Goal: Transaction & Acquisition: Purchase product/service

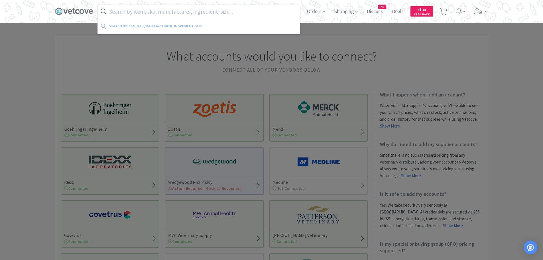
click at [197, 12] on input "text" at bounding box center [199, 11] width 202 height 13
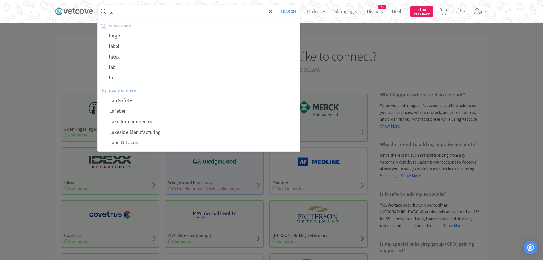
type input "l"
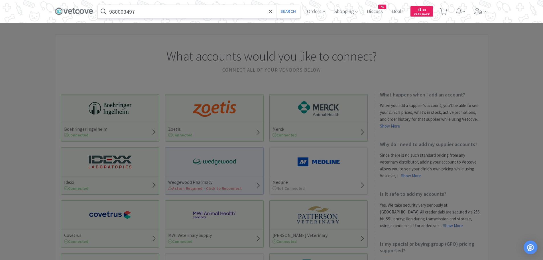
click at [276, 5] on button "Search" at bounding box center [288, 11] width 24 height 13
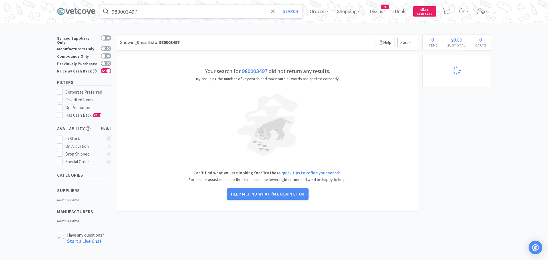
click at [143, 12] on input "980003497" at bounding box center [201, 11] width 202 height 13
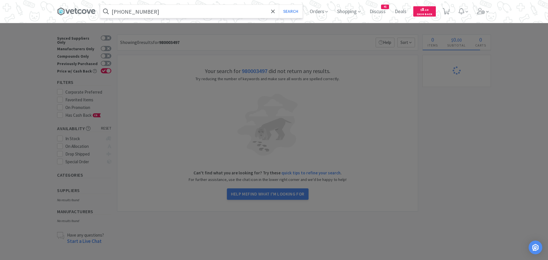
type input "[PHONE_NUMBER]"
click at [279, 5] on button "Search" at bounding box center [291, 11] width 24 height 13
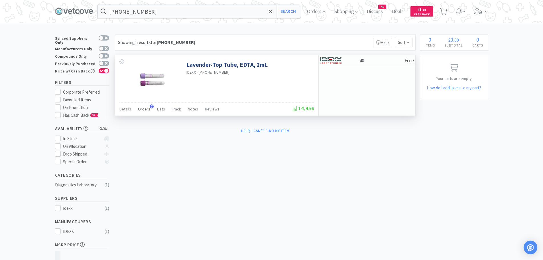
click at [144, 108] on span "Orders" at bounding box center [144, 108] width 12 height 5
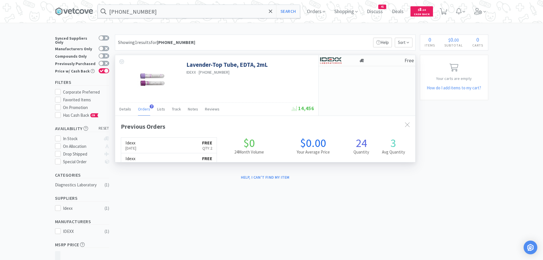
scroll to position [148, 300]
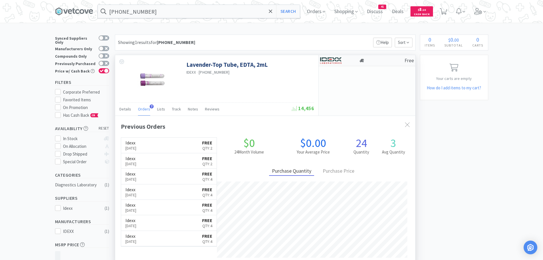
click at [343, 62] on div at bounding box center [335, 61] width 31 height 10
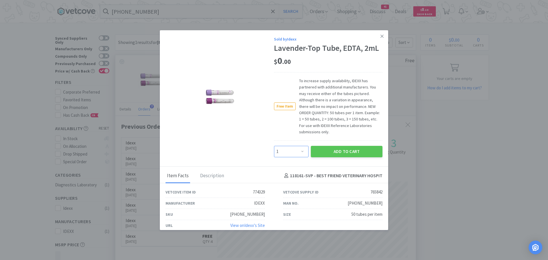
click at [299, 151] on select "Enter Quantity 1 2 3 4 5 6 7 8 9 10 11 12 13 14 15 16 17 18 19 20 Enter Quantity" at bounding box center [291, 151] width 35 height 11
select select "3"
click at [274, 146] on select "Enter Quantity 1 2 3 4 5 6 7 8 9 10 11 12 13 14 15 16 17 18 19 20 Enter Quantity" at bounding box center [291, 151] width 35 height 11
click at [327, 149] on button "Add to Cart" at bounding box center [347, 151] width 72 height 11
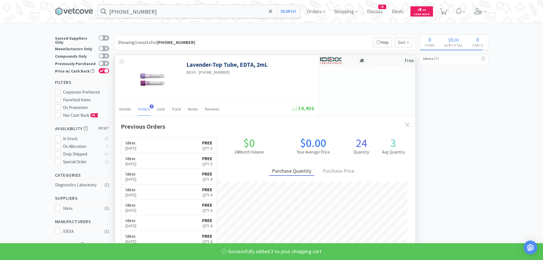
select select "3"
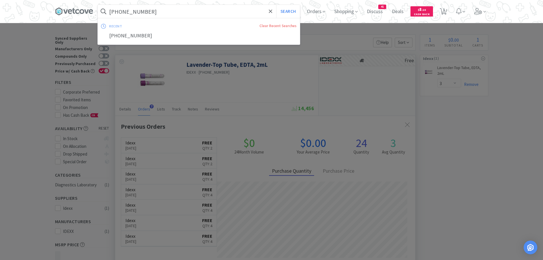
click at [157, 12] on input "[PHONE_NUMBER]" at bounding box center [199, 11] width 202 height 13
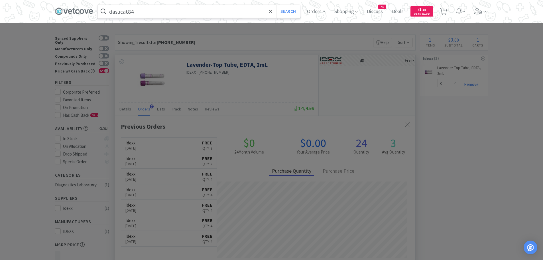
type input "dasucat84"
click at [276, 5] on button "Search" at bounding box center [288, 11] width 24 height 13
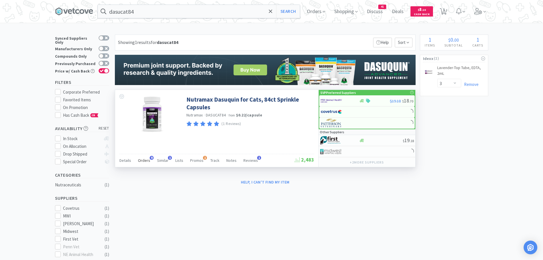
click at [144, 158] on span "Orders" at bounding box center [144, 160] width 12 height 5
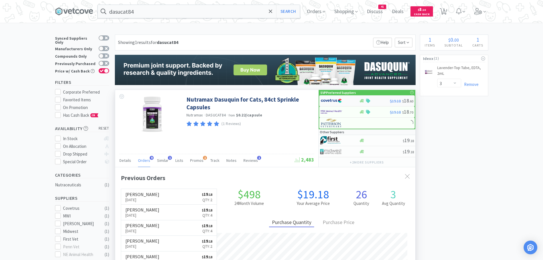
click at [334, 98] on img at bounding box center [331, 100] width 21 height 9
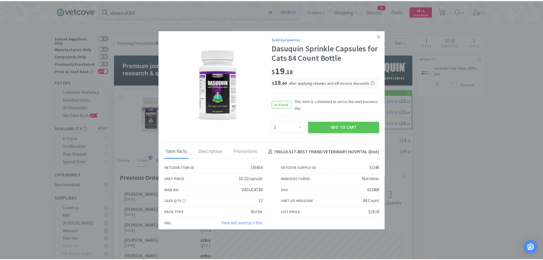
scroll to position [153, 300]
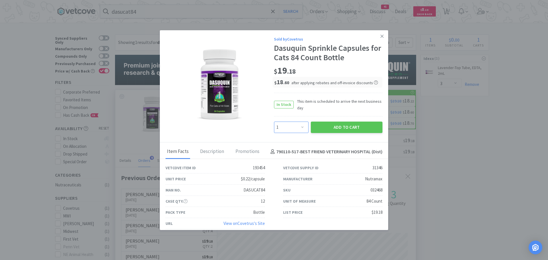
click at [298, 126] on select "Enter Quantity 1 2 3 4 5 6 7 8 9 10 11 12 13 14 15 16 17 18 19 20 Enter Quantity" at bounding box center [291, 126] width 35 height 11
select select "2"
click at [274, 121] on select "Enter Quantity 1 2 3 4 5 6 7 8 9 10 11 12 13 14 15 16 17 18 19 20 Enter Quantity" at bounding box center [291, 126] width 35 height 11
click at [323, 127] on button "Add to Cart" at bounding box center [347, 126] width 72 height 11
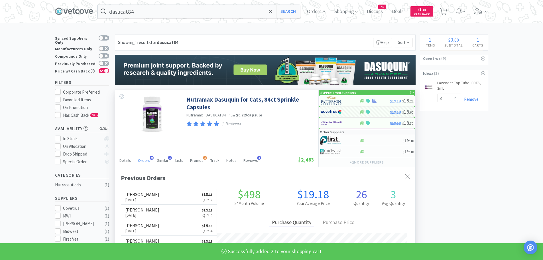
select select "2"
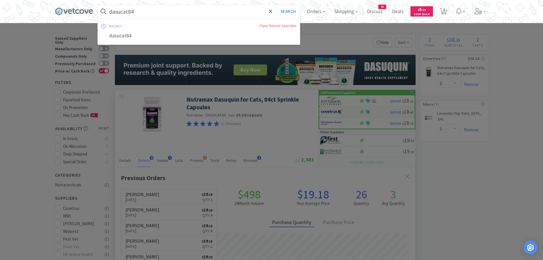
click at [172, 13] on input "dasucat84" at bounding box center [199, 11] width 202 height 13
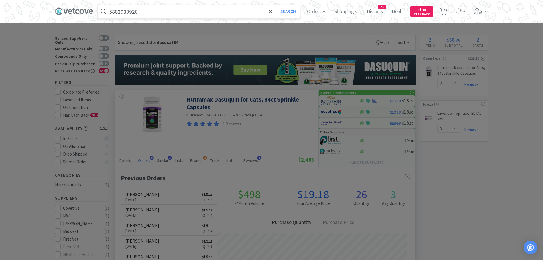
type input "5882930920"
click at [276, 5] on button "Search" at bounding box center [288, 11] width 24 height 13
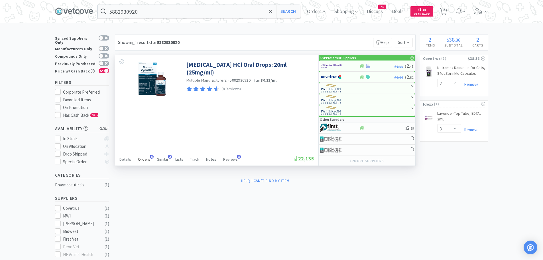
click at [145, 158] on span "Orders" at bounding box center [144, 159] width 12 height 5
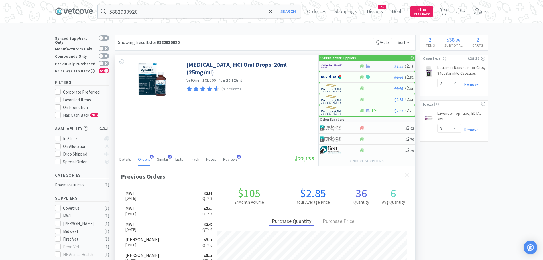
scroll to position [148, 300]
click at [335, 64] on img at bounding box center [331, 66] width 21 height 9
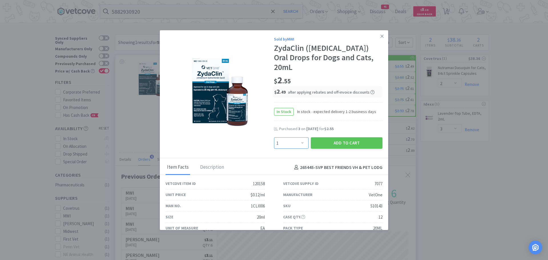
click at [295, 137] on select "Enter Quantity 1 2 3 4 5 6 7 8 9 10 11 12 13 14 15 16 17 18 19 20 Enter Quantity" at bounding box center [291, 142] width 35 height 11
select select "3"
click at [274, 137] on select "Enter Quantity 1 2 3 4 5 6 7 8 9 10 11 12 13 14 15 16 17 18 19 20 Enter Quantity" at bounding box center [291, 142] width 35 height 11
click at [323, 137] on button "Add to Cart" at bounding box center [347, 142] width 72 height 11
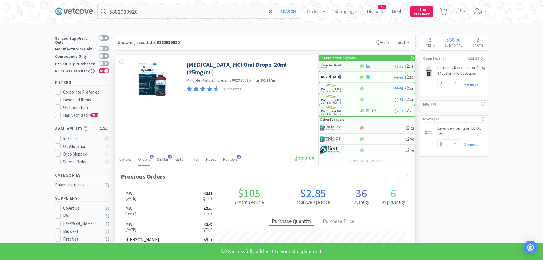
select select "3"
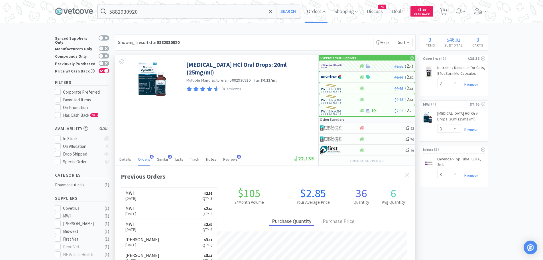
click at [324, 13] on span "Orders" at bounding box center [316, 11] width 23 height 23
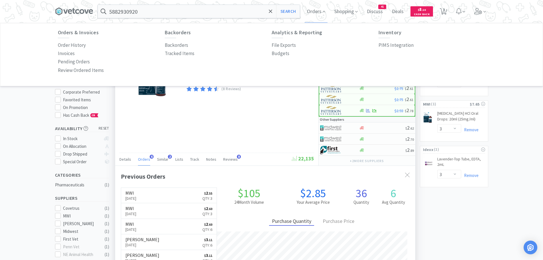
click at [273, 54] on p "Budgets" at bounding box center [281, 54] width 18 height 8
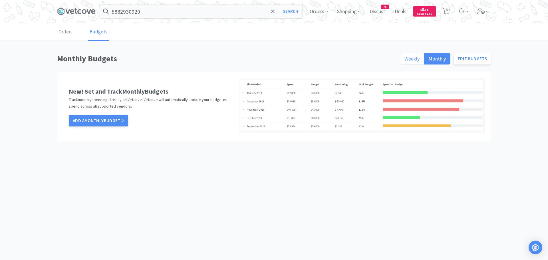
click at [412, 57] on span "Weekly" at bounding box center [411, 58] width 15 height 7
click at [404, 60] on input "Weekly" at bounding box center [404, 60] width 0 height 0
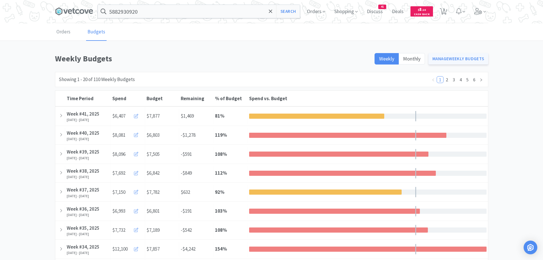
click at [457, 57] on link "Manage Weekly Budgets" at bounding box center [459, 58] width 60 height 11
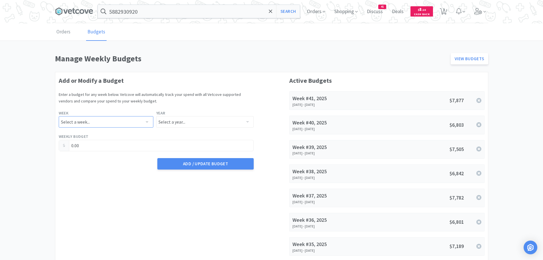
click at [145, 119] on select "Select a week... Week 1 ([DATE] - [DATE]) Week 2 ([DATE] - [DATE]) Week 3 ([DAT…" at bounding box center [106, 121] width 95 height 11
select select "42"
click at [59, 116] on select "Select a week... Week 1 ([DATE] - [DATE]) Week 2 ([DATE] - [DATE]) Week 3 ([DAT…" at bounding box center [106, 121] width 95 height 11
click at [201, 122] on select "Select a year... 2023 2024 2025 2026 2027 2028 2029 2030 2031 2032 2033 2034" at bounding box center [205, 121] width 98 height 11
select select "2025"
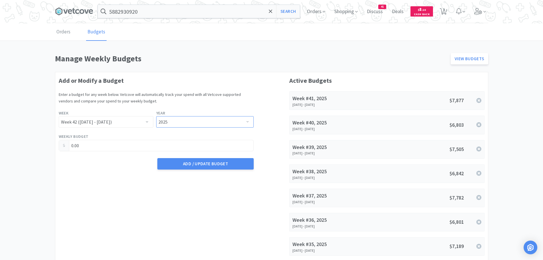
click at [156, 116] on select "Select a year... 2023 2024 2025 2026 2027 2028 2029 2030 2031 2032 2033 2034" at bounding box center [205, 121] width 98 height 11
click at [129, 146] on input "0.00" at bounding box center [156, 145] width 195 height 11
drag, startPoint x: 86, startPoint y: 145, endPoint x: 70, endPoint y: 145, distance: 16.8
click at [70, 145] on input "0.00" at bounding box center [156, 145] width 195 height 11
type input "7,385.00"
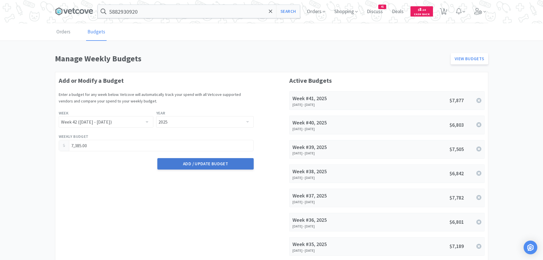
click at [187, 161] on button "Add / Update Budget" at bounding box center [205, 163] width 96 height 11
click at [228, 10] on input "5882930920" at bounding box center [199, 11] width 202 height 13
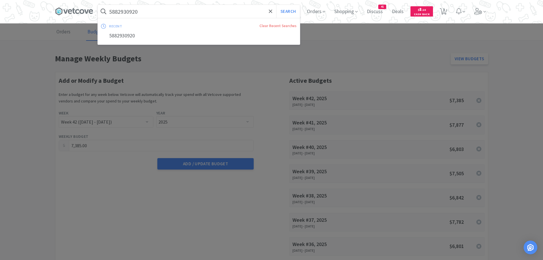
click at [276, 5] on button "Search" at bounding box center [288, 11] width 24 height 13
select select "2"
select select "3"
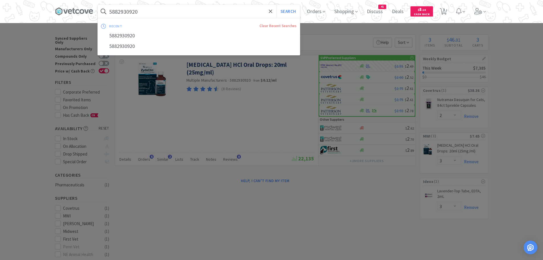
click at [148, 14] on input "5882930920" at bounding box center [199, 11] width 202 height 13
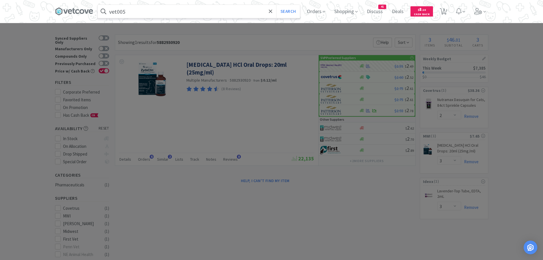
type input "vet005"
click at [276, 5] on button "Search" at bounding box center [288, 11] width 24 height 13
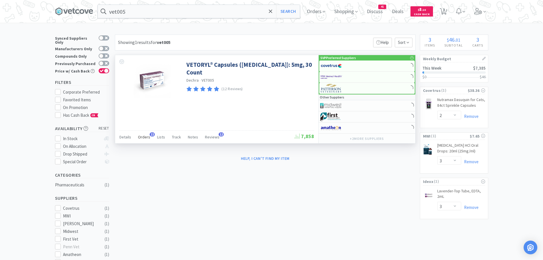
click at [139, 137] on span "Orders" at bounding box center [144, 136] width 12 height 5
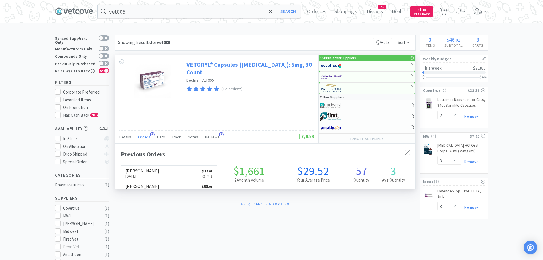
scroll to position [153, 300]
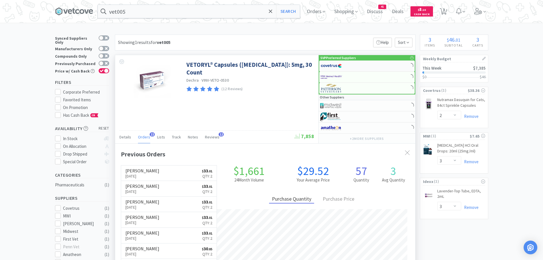
click at [330, 65] on img at bounding box center [331, 66] width 21 height 9
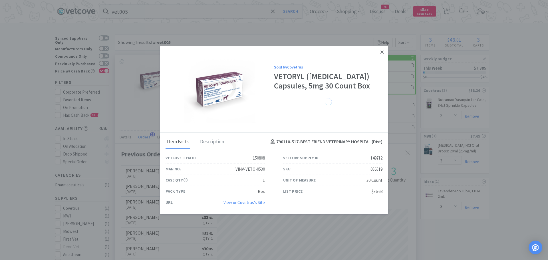
click at [380, 50] on icon at bounding box center [381, 51] width 3 height 3
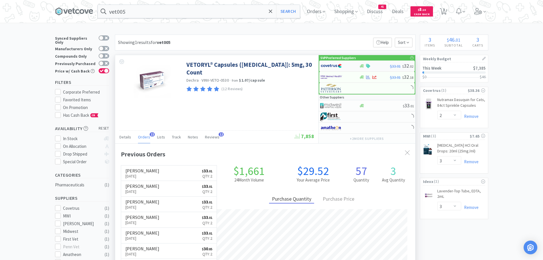
click at [326, 63] on img at bounding box center [331, 66] width 21 height 9
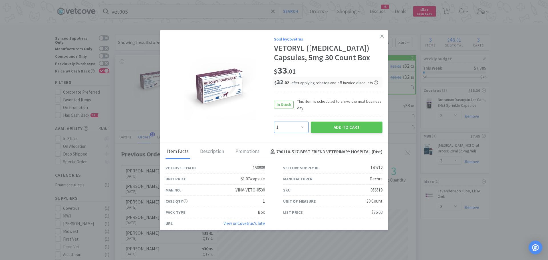
click at [289, 124] on select "Enter Quantity 1 2 3 4 5 6 7 8 9 10 11 12 13 14 15 16 17 18 19 20 Enter Quantity" at bounding box center [291, 126] width 35 height 11
select select "2"
click at [274, 121] on select "Enter Quantity 1 2 3 4 5 6 7 8 9 10 11 12 13 14 15 16 17 18 19 20 Enter Quantity" at bounding box center [291, 126] width 35 height 11
click at [321, 121] on button "Add to Cart" at bounding box center [347, 126] width 72 height 11
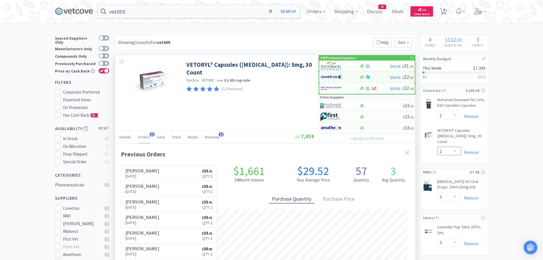
click at [452, 147] on select "Enter Quantity 1 2 3 4 5 6 7 8 9 10 11 12 13 14 15 16 17 18 19 20 Enter Quantity" at bounding box center [449, 151] width 24 height 9
click at [437, 147] on select "Enter Quantity 1 2 3 4 5 6 7 8 9 10 11 12 13 14 15 16 17 18 19 20 Enter Quantity" at bounding box center [449, 151] width 24 height 9
select select "3"
click at [146, 13] on input "vet005" at bounding box center [199, 11] width 202 height 13
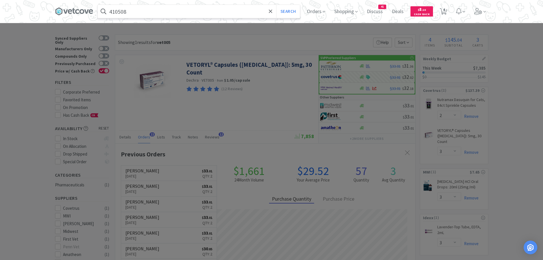
type input "410508"
click at [276, 5] on button "Search" at bounding box center [288, 11] width 24 height 13
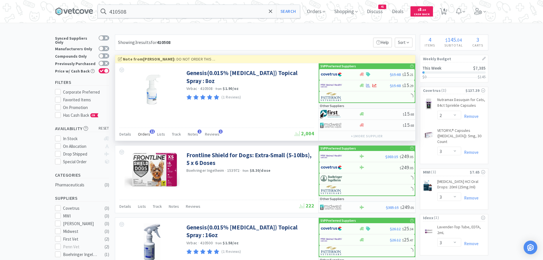
click at [144, 135] on span "Orders" at bounding box center [144, 133] width 12 height 5
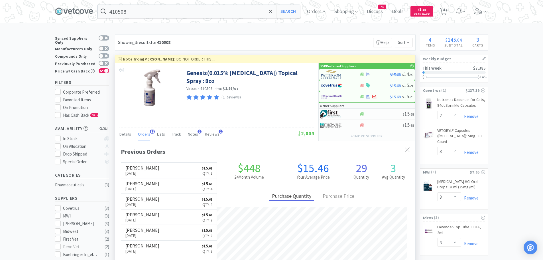
scroll to position [153, 300]
click at [330, 73] on img at bounding box center [331, 74] width 21 height 9
select select "1"
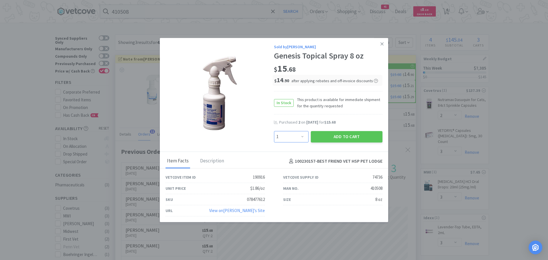
click at [294, 137] on select "Enter Quantity 1 2 3 4 5 6 7 8 9 10 11 12 13 14 15 16 17 18 19 20 Enter Quantity" at bounding box center [291, 136] width 35 height 11
click at [380, 43] on icon at bounding box center [381, 43] width 3 height 5
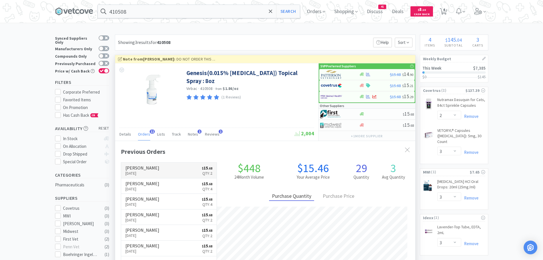
click at [167, 170] on link "[PERSON_NAME] [DATE] $ 15 . 68 Qty: 2" at bounding box center [169, 171] width 96 height 16
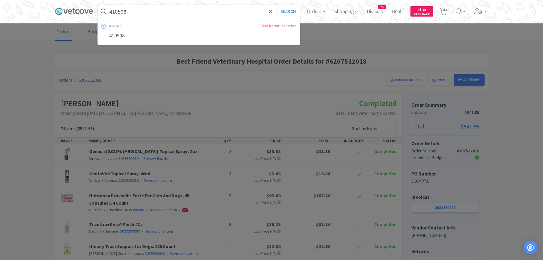
click at [128, 11] on input "410508" at bounding box center [199, 11] width 202 height 13
select select "2"
select select "3"
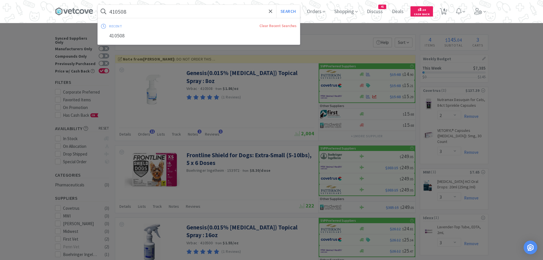
click at [201, 102] on div at bounding box center [271, 130] width 543 height 260
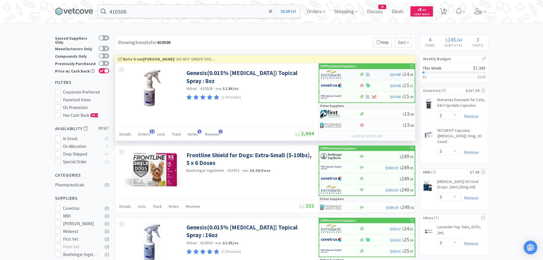
click at [328, 74] on img at bounding box center [331, 74] width 21 height 9
select select "1"
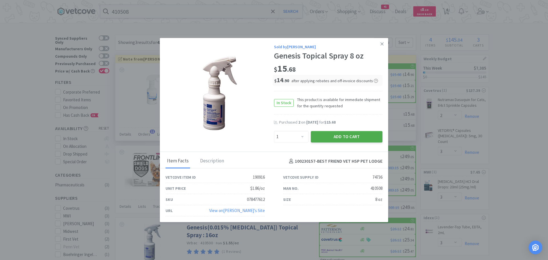
click at [323, 135] on button "Add to Cart" at bounding box center [347, 136] width 72 height 11
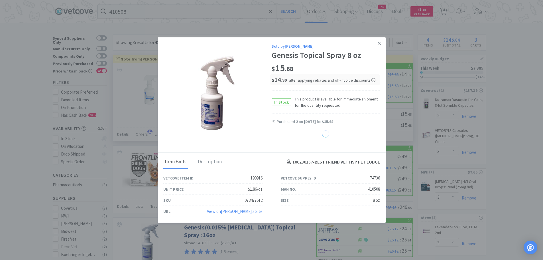
select select "1"
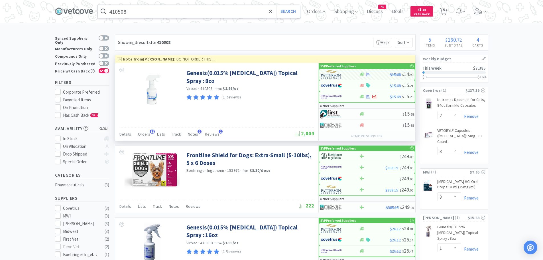
click at [143, 13] on input "410508" at bounding box center [199, 11] width 202 height 13
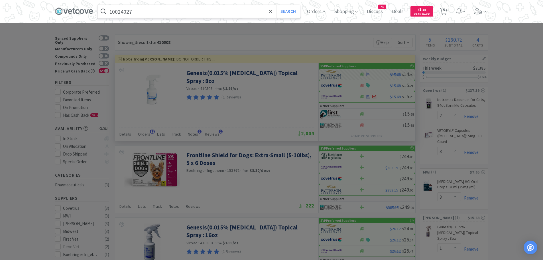
type input "10024027"
click at [276, 5] on button "Search" at bounding box center [288, 11] width 24 height 13
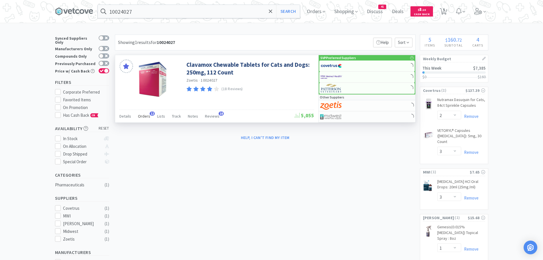
click at [143, 116] on span "Orders" at bounding box center [144, 115] width 12 height 5
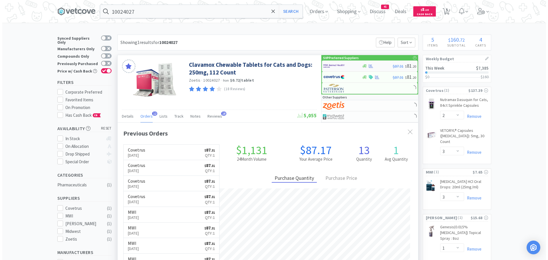
scroll to position [153, 300]
click at [328, 67] on img at bounding box center [331, 66] width 21 height 9
select select "1"
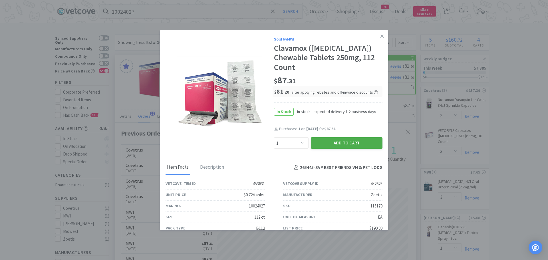
click at [315, 149] on button "Add to Cart" at bounding box center [347, 142] width 72 height 11
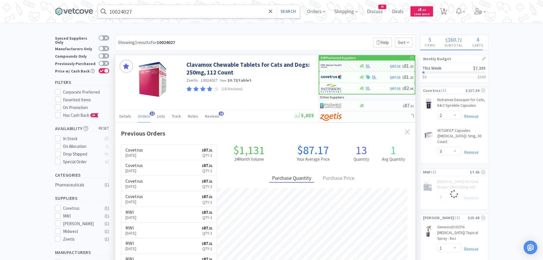
click at [178, 13] on input "10024027" at bounding box center [199, 11] width 202 height 13
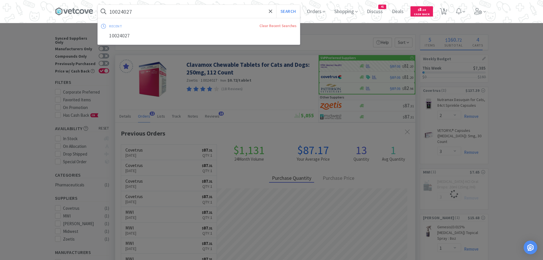
select select "1"
type input "p"
select select "3"
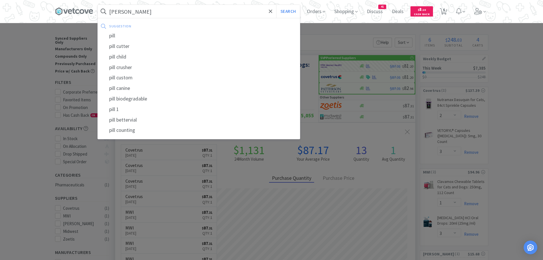
type input "[PERSON_NAME]"
click at [276, 5] on button "Search" at bounding box center [288, 11] width 24 height 13
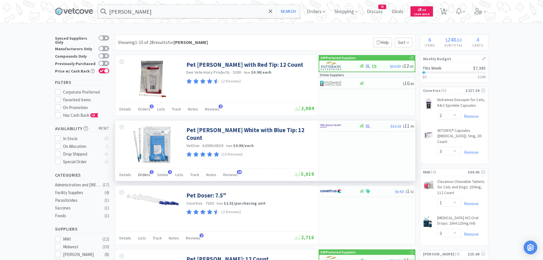
click at [144, 176] on span "Orders" at bounding box center [144, 174] width 12 height 5
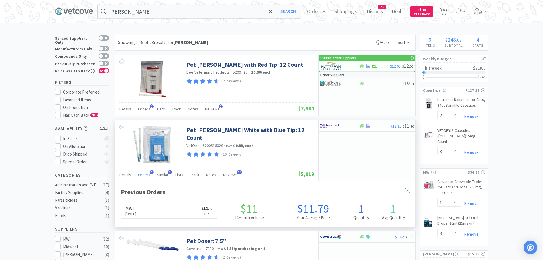
scroll to position [148, 300]
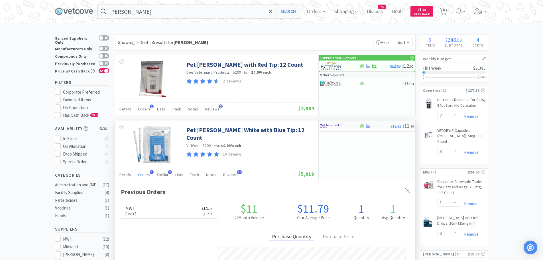
click at [334, 124] on img at bounding box center [330, 125] width 21 height 9
select select "1"
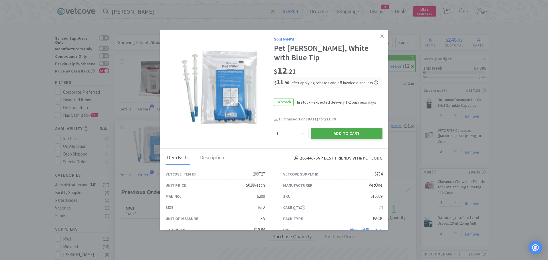
click at [332, 128] on button "Add to Cart" at bounding box center [347, 133] width 72 height 11
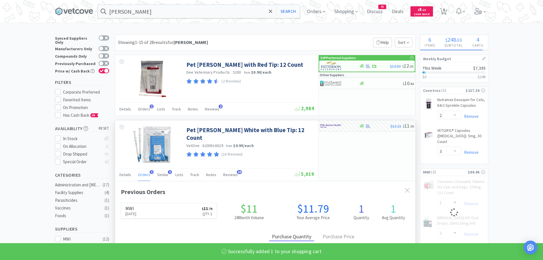
select select "1"
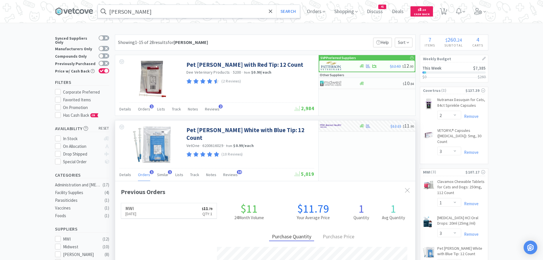
click at [138, 14] on input "[PERSON_NAME]" at bounding box center [199, 11] width 202 height 13
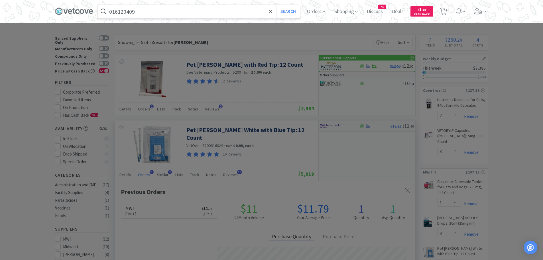
type input "016120409"
click at [276, 5] on button "Search" at bounding box center [288, 11] width 24 height 13
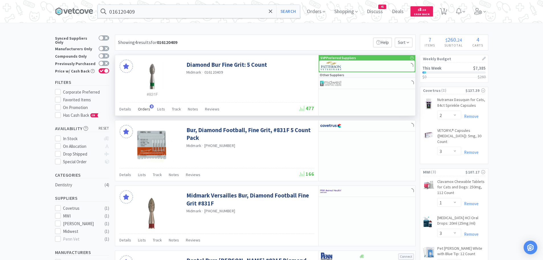
click at [142, 110] on span "Orders" at bounding box center [144, 108] width 12 height 5
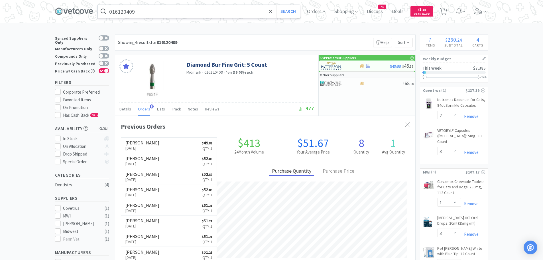
click at [149, 12] on input "016120409" at bounding box center [199, 11] width 202 height 13
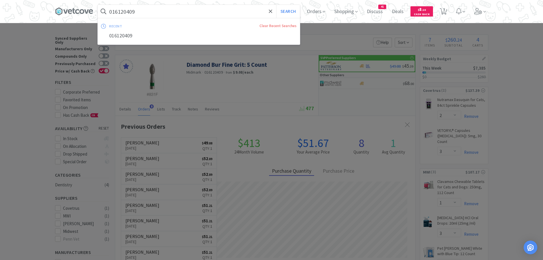
click at [149, 12] on input "016120409" at bounding box center [199, 11] width 202 height 13
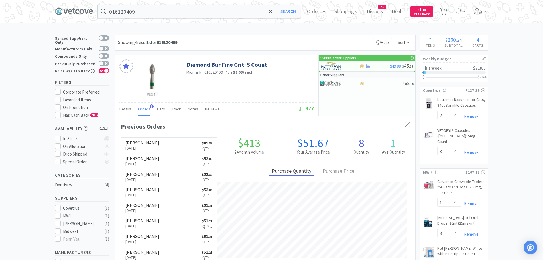
click at [231, 55] on div at bounding box center [271, 130] width 543 height 260
click at [340, 65] on img at bounding box center [331, 66] width 21 height 9
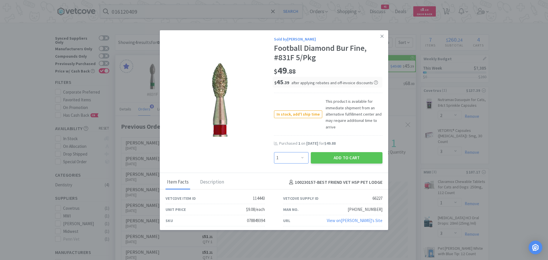
click at [298, 158] on select "Enter Quantity 1 2 3 4 5 6 7 8 9 10 11 12 13 14 15 16 17 18 19 20 Enter Quantity" at bounding box center [291, 157] width 35 height 11
select select "2"
click at [274, 152] on select "Enter Quantity 1 2 3 4 5 6 7 8 9 10 11 12 13 14 15 16 17 18 19 20 Enter Quantity" at bounding box center [291, 157] width 35 height 11
click at [331, 155] on button "Add to Cart" at bounding box center [347, 157] width 72 height 11
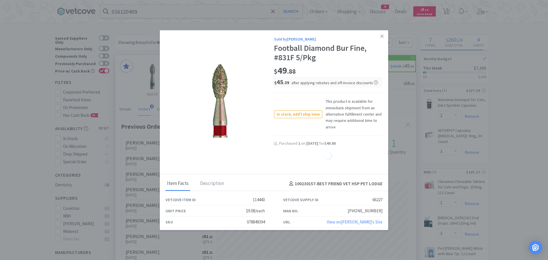
select select "2"
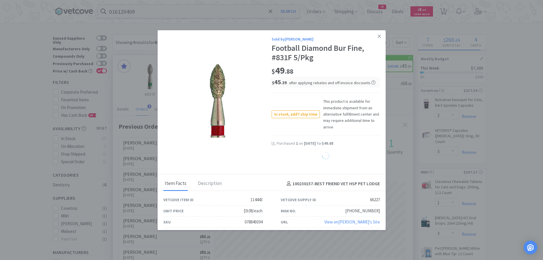
select select "1"
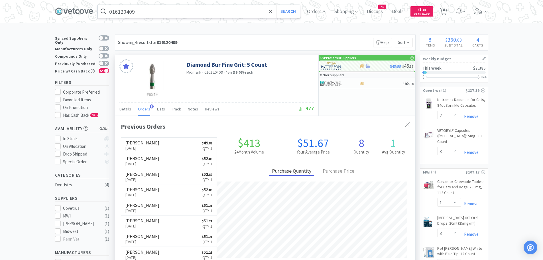
click at [151, 12] on input "016120409" at bounding box center [199, 11] width 202 height 13
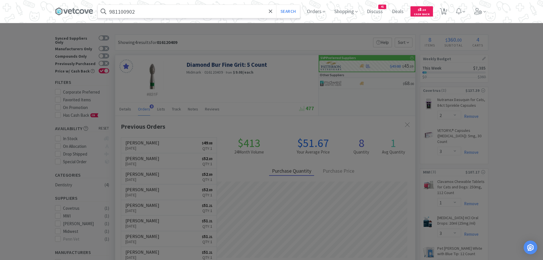
type input "981100902"
click at [276, 5] on button "Search" at bounding box center [288, 11] width 24 height 13
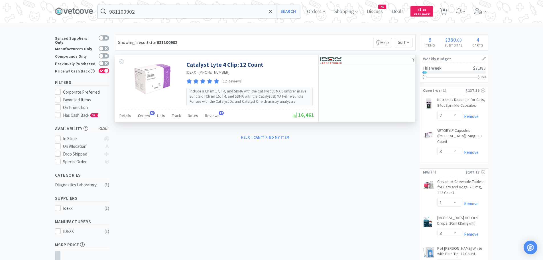
click at [142, 115] on span "Orders" at bounding box center [144, 115] width 12 height 5
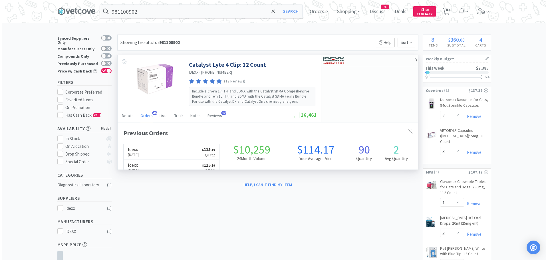
scroll to position [153, 300]
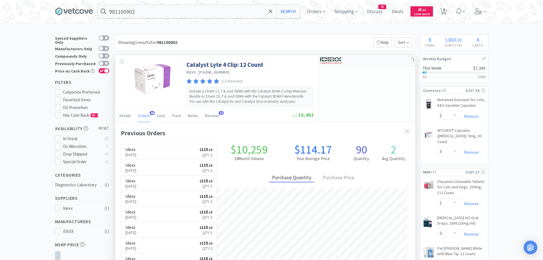
click at [336, 61] on img at bounding box center [330, 60] width 21 height 9
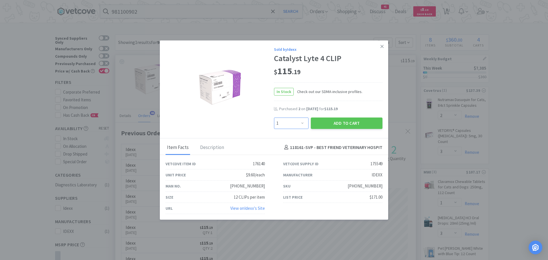
click at [297, 124] on select "Enter Quantity 1 2 3 4 5 6 7 8 9 10 11 12 13 14 15 16 17 18 19 20 Enter Quantity" at bounding box center [291, 122] width 35 height 11
select select "2"
click at [274, 117] on select "Enter Quantity 1 2 3 4 5 6 7 8 9 10 11 12 13 14 15 16 17 18 19 20 Enter Quantity" at bounding box center [291, 122] width 35 height 11
click at [319, 122] on button "Add to Cart" at bounding box center [347, 122] width 72 height 11
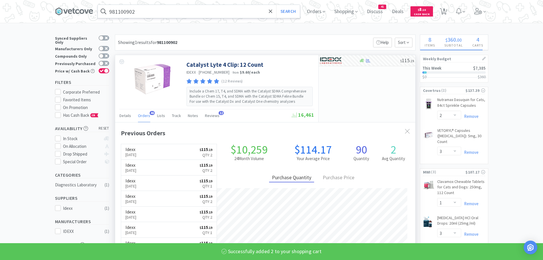
select select "2"
select select "3"
click at [154, 13] on input "981100902" at bounding box center [199, 11] width 202 height 13
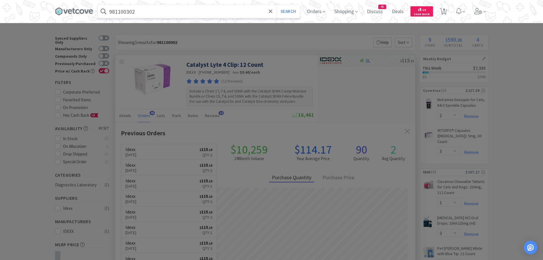
type input "981100302"
click at [276, 5] on button "Search" at bounding box center [288, 11] width 24 height 13
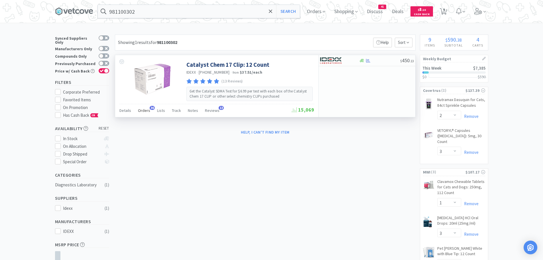
click at [141, 110] on span "Orders" at bounding box center [144, 110] width 12 height 5
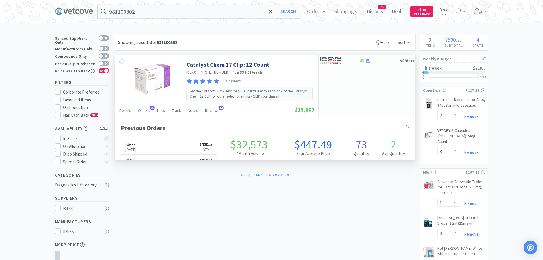
scroll to position [153, 300]
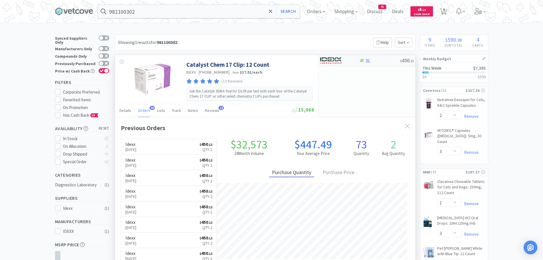
click at [333, 59] on img at bounding box center [330, 60] width 21 height 9
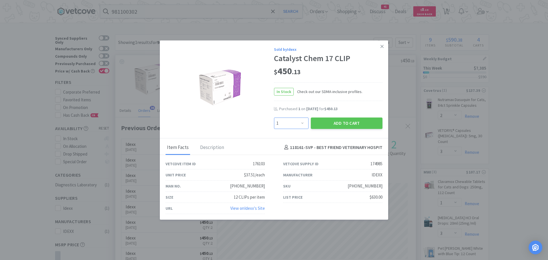
click at [298, 122] on select "Enter Quantity 1 2 3 4 5 6 7 8 9 10 11 12 13 14 15 16 17 18 19 20 Enter Quantity" at bounding box center [291, 122] width 35 height 11
select select "2"
click at [274, 117] on select "Enter Quantity 1 2 3 4 5 6 7 8 9 10 11 12 13 14 15 16 17 18 19 20 Enter Quantity" at bounding box center [291, 122] width 35 height 11
click at [330, 123] on button "Add to Cart" at bounding box center [347, 122] width 72 height 11
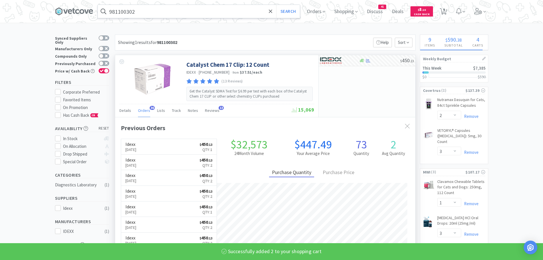
click at [153, 10] on input "981100302" at bounding box center [199, 11] width 202 height 13
select select "2"
select select "3"
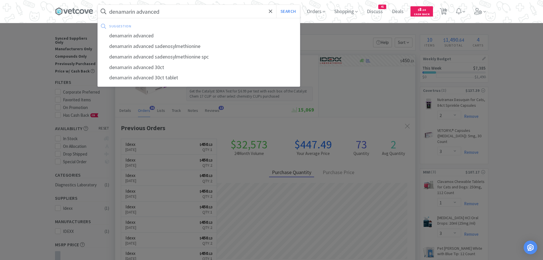
type input "denamarin advanced"
click at [276, 5] on button "Search" at bounding box center [288, 11] width 24 height 13
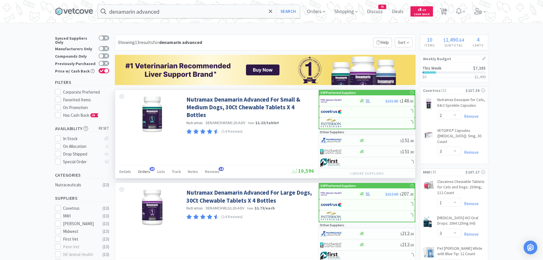
click at [146, 171] on span "Orders" at bounding box center [144, 171] width 12 height 5
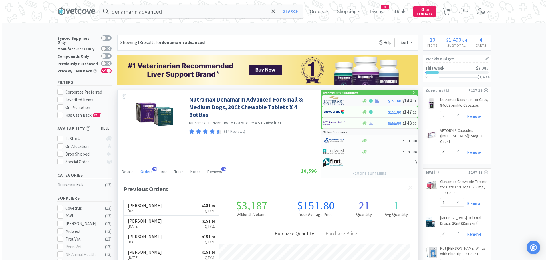
scroll to position [153, 300]
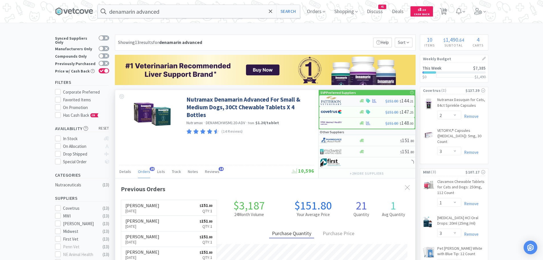
click at [336, 101] on img at bounding box center [331, 100] width 21 height 9
select select "1"
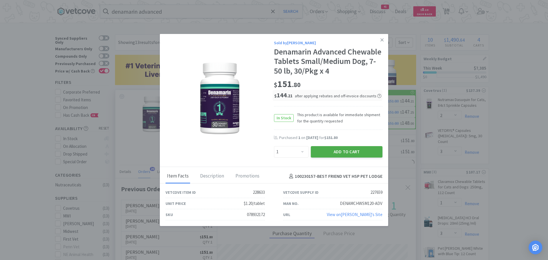
click at [336, 157] on button "Add to Cart" at bounding box center [347, 151] width 72 height 11
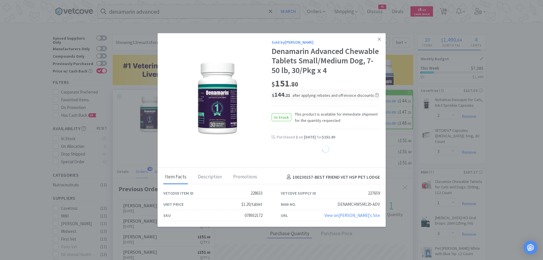
select select "1"
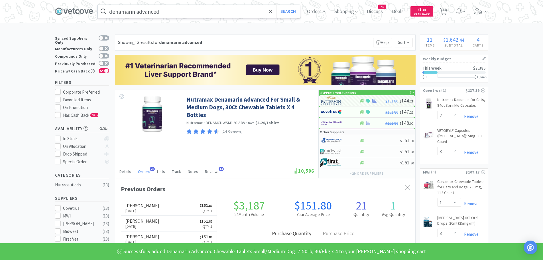
click at [173, 10] on input "denamarin advanced" at bounding box center [199, 11] width 202 height 13
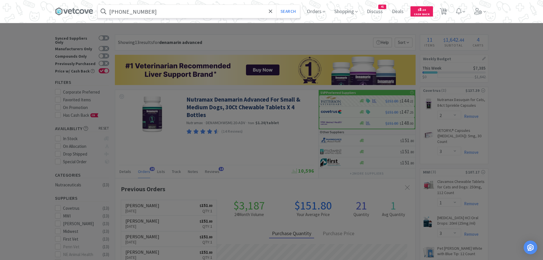
type input "[PHONE_NUMBER]"
click at [276, 5] on button "Search" at bounding box center [288, 11] width 24 height 13
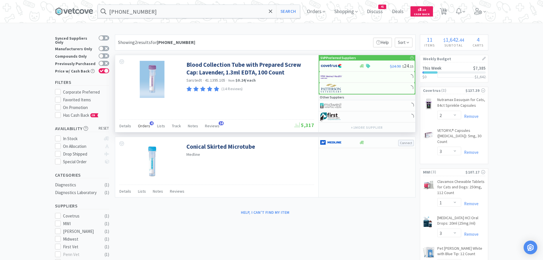
click at [144, 127] on span "Orders" at bounding box center [144, 125] width 12 height 5
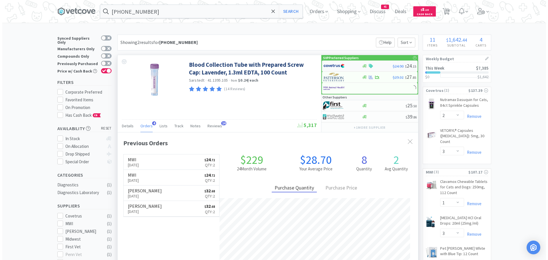
scroll to position [148, 300]
click at [328, 64] on img at bounding box center [331, 66] width 21 height 9
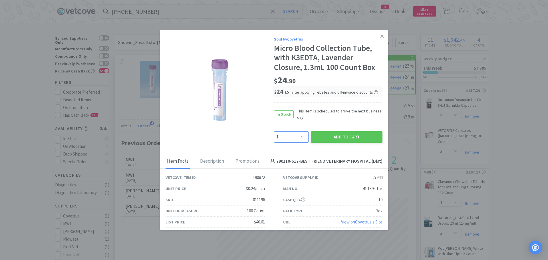
click at [297, 137] on select "Enter Quantity 1 2 3 4 5 6 7 8 9 10 11 12 13 14 15 16 17 18 19 20 Enter Quantity" at bounding box center [291, 136] width 35 height 11
select select "2"
click at [274, 131] on select "Enter Quantity 1 2 3 4 5 6 7 8 9 10 11 12 13 14 15 16 17 18 19 20 Enter Quantity" at bounding box center [291, 136] width 35 height 11
click at [335, 135] on button "Add to Cart" at bounding box center [347, 136] width 72 height 11
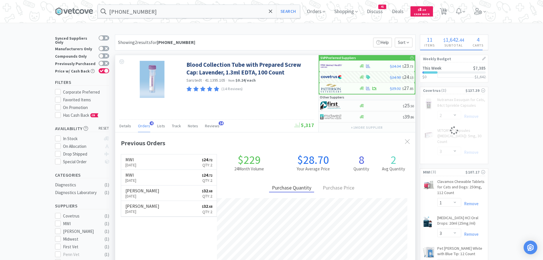
select select "2"
select select "3"
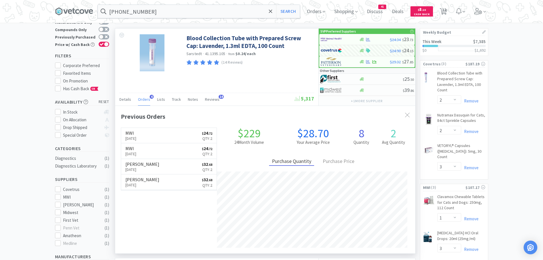
scroll to position [0, 0]
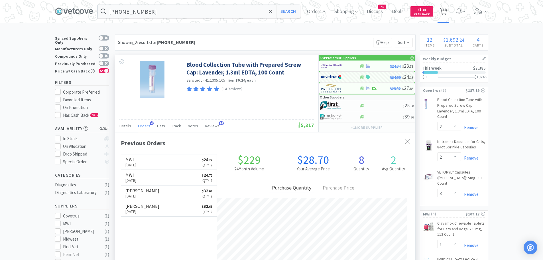
click at [444, 11] on icon at bounding box center [443, 11] width 7 height 6
select select "2"
select select "3"
select select "2"
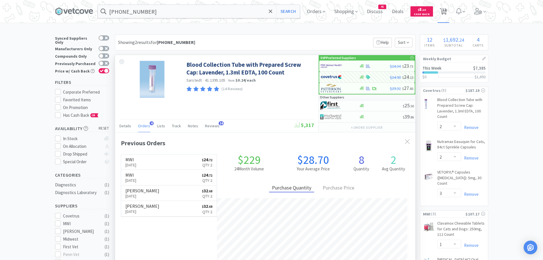
select select "2"
select select "3"
select select "1"
select select "3"
select select "1"
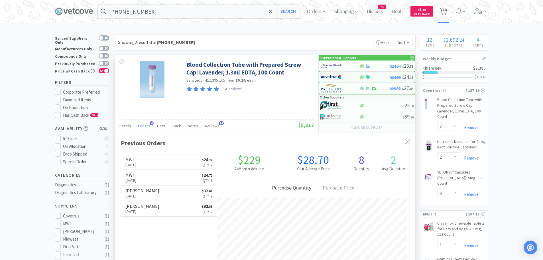
select select "2"
select select "1"
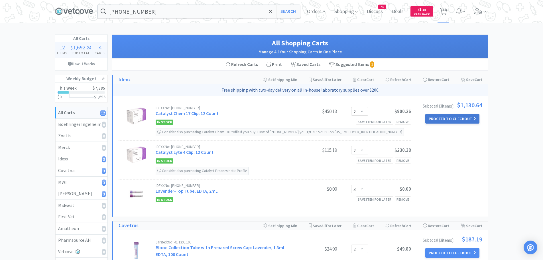
click at [440, 117] on button "Proceed to Checkout" at bounding box center [452, 119] width 54 height 10
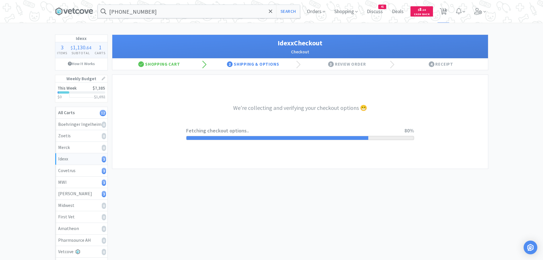
select select "904"
select select "003"
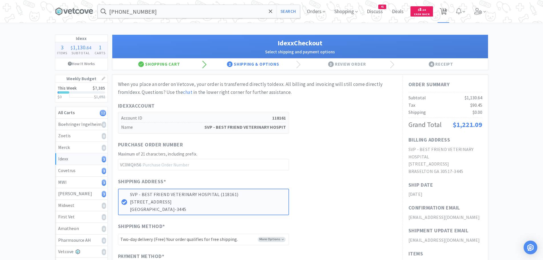
click at [445, 11] on span "12" at bounding box center [444, 9] width 4 height 23
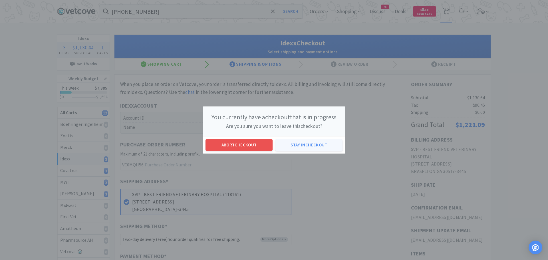
click at [297, 144] on button "Stay in checkout" at bounding box center [308, 144] width 67 height 11
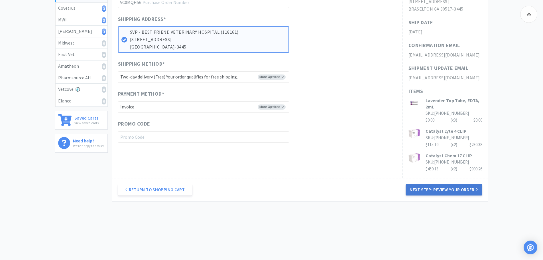
click at [435, 189] on button "Next Step: Review Your Order" at bounding box center [444, 189] width 76 height 11
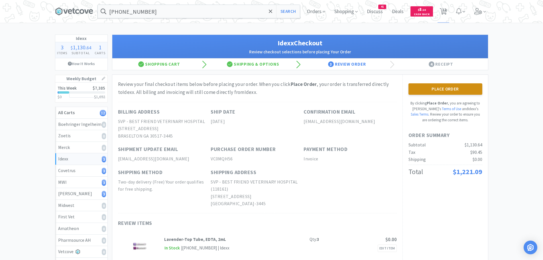
click at [435, 90] on button "Place Order" at bounding box center [446, 88] width 74 height 11
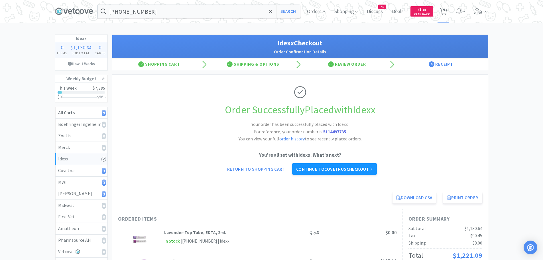
click at [326, 169] on link "Continue to Covetrus checkout" at bounding box center [334, 168] width 85 height 11
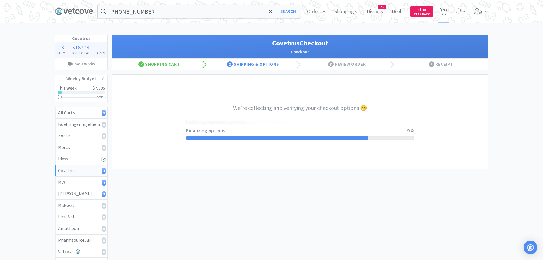
select select "ACCOUNT"
select select "cvt-standard-net"
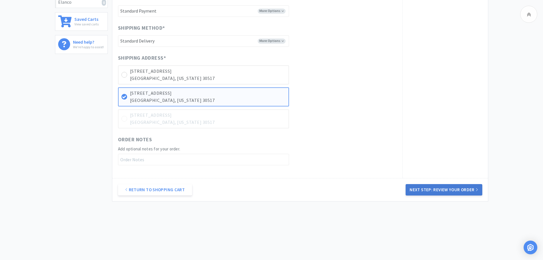
click at [428, 190] on button "Next Step: Review Your Order" at bounding box center [444, 189] width 76 height 11
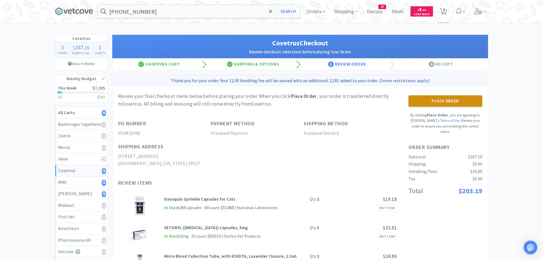
click at [444, 102] on button "Place Order" at bounding box center [446, 100] width 74 height 11
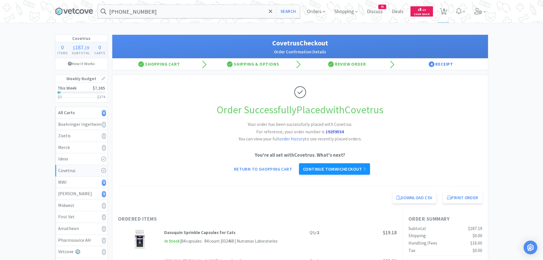
click at [322, 169] on link "Continue to MWI checkout" at bounding box center [334, 168] width 71 height 11
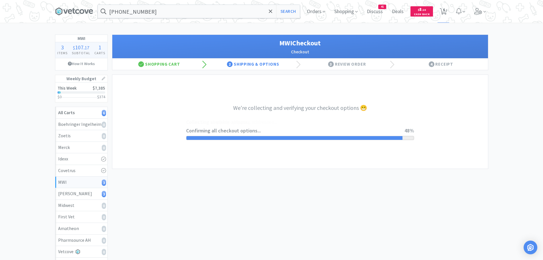
select select "STD_"
select select "FGA"
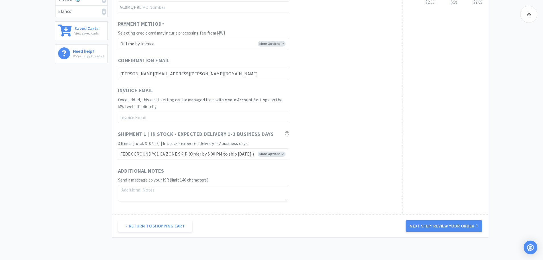
scroll to position [288, 0]
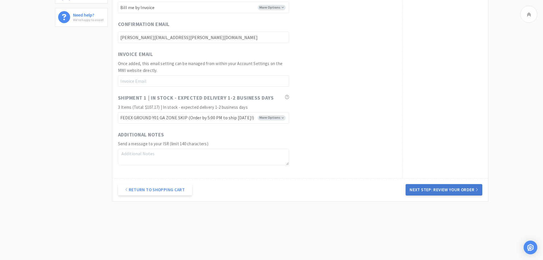
click at [465, 191] on button "Next Step: Review Your Order" at bounding box center [444, 189] width 76 height 11
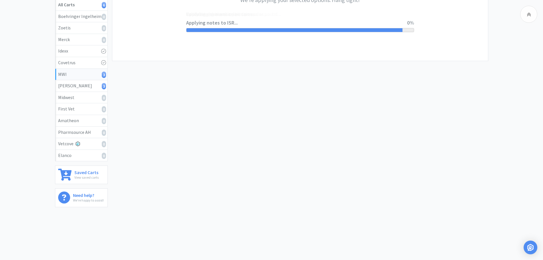
scroll to position [0, 0]
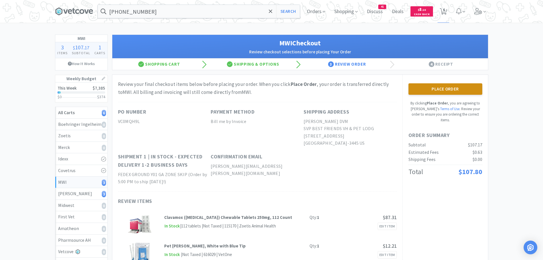
click at [443, 93] on button "Place Order" at bounding box center [446, 88] width 74 height 11
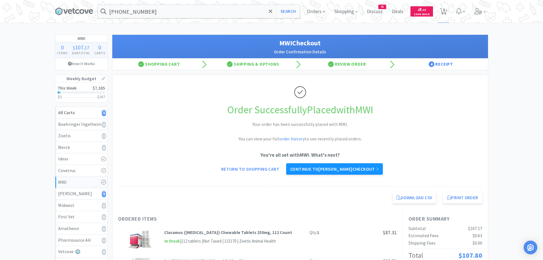
click at [344, 168] on link "Continue to [PERSON_NAME] checkout" at bounding box center [334, 168] width 97 height 11
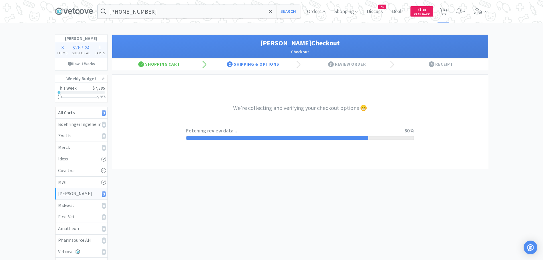
select select "1"
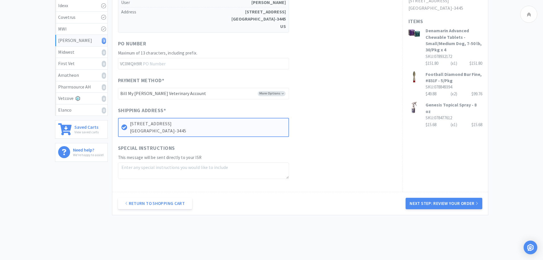
scroll to position [167, 0]
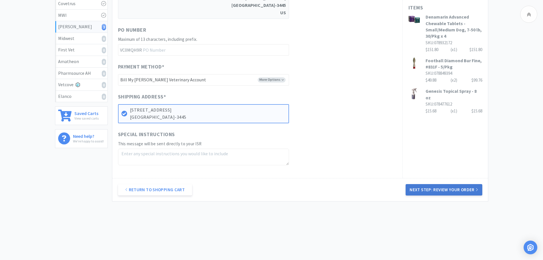
click at [438, 192] on button "Next Step: Review Your Order" at bounding box center [444, 189] width 76 height 11
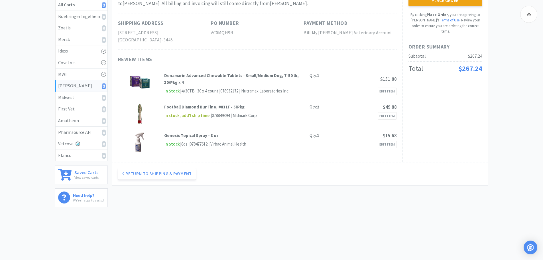
scroll to position [0, 0]
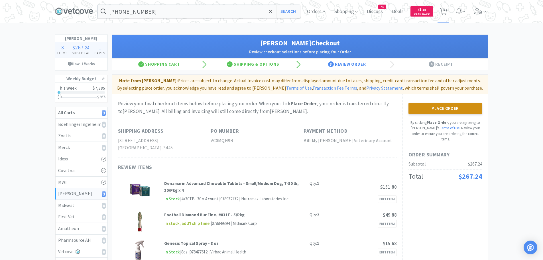
click at [430, 105] on button "Place Order" at bounding box center [446, 108] width 74 height 11
